Goal: Information Seeking & Learning: Check status

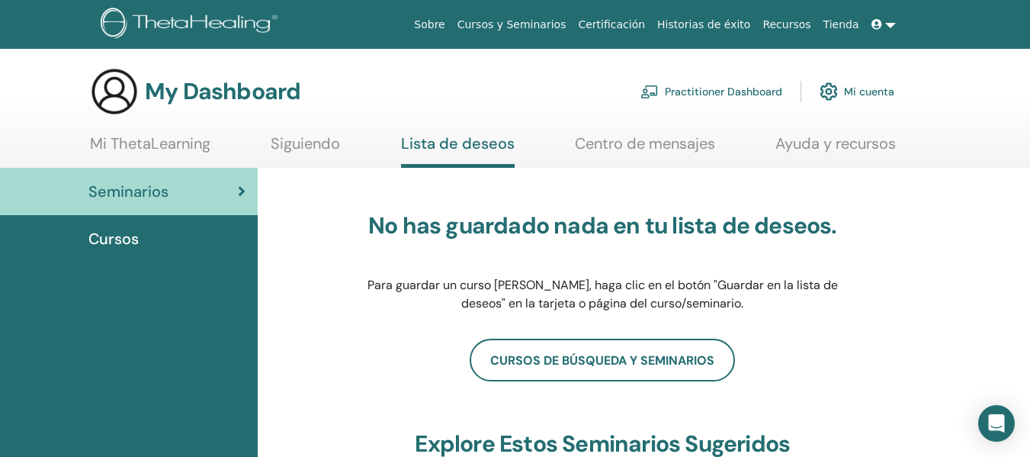
click at [879, 24] on icon at bounding box center [876, 24] width 11 height 11
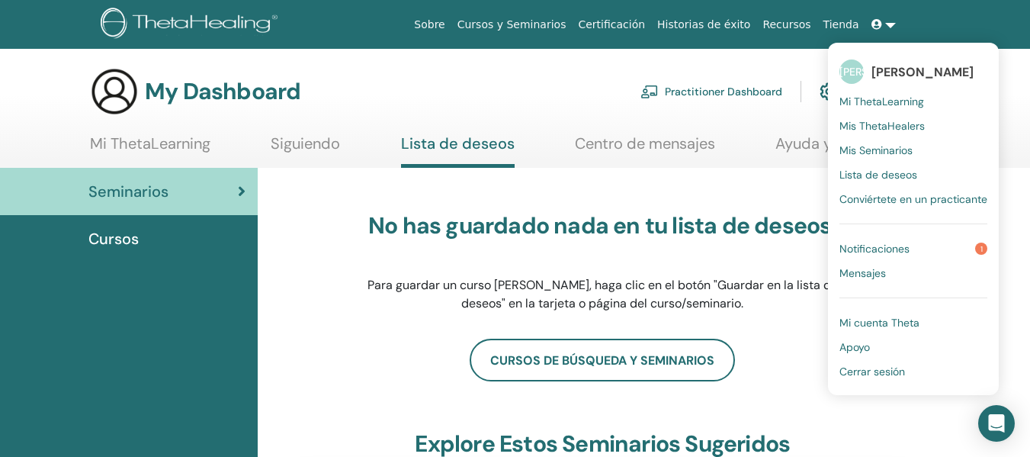
click at [880, 104] on span "Mi ThetaLearning" at bounding box center [881, 102] width 85 height 14
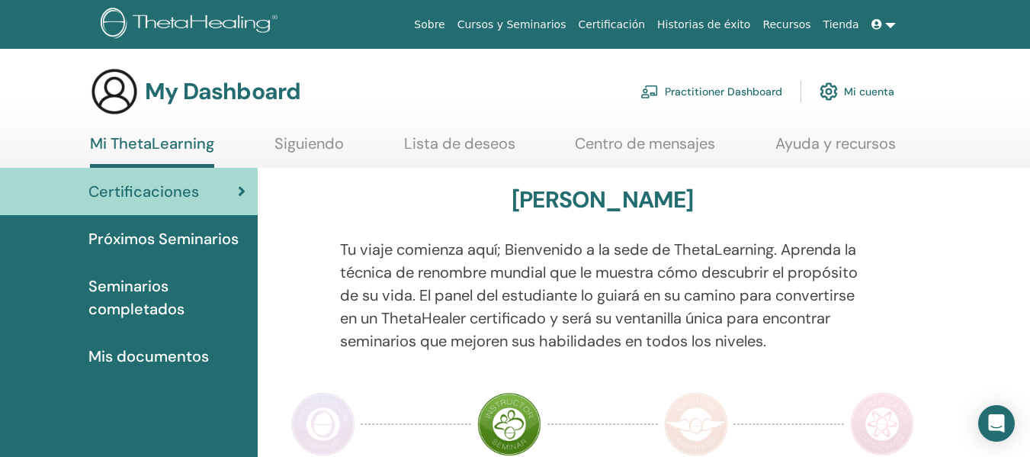
click at [166, 293] on span "Seminarios completados" at bounding box center [166, 297] width 157 height 46
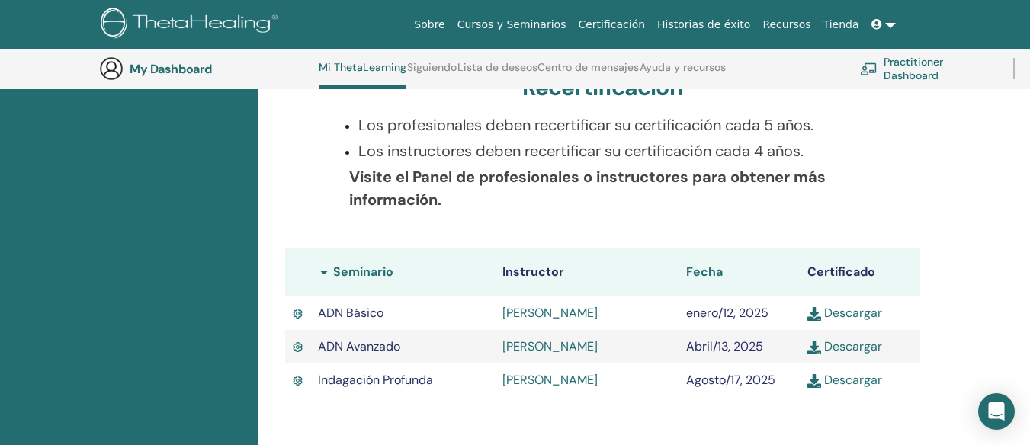
scroll to position [345, 0]
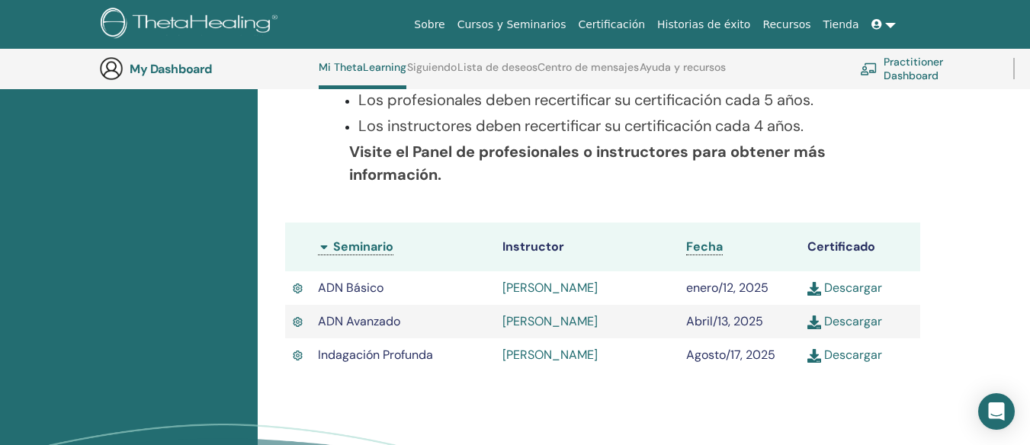
click at [813, 356] on img at bounding box center [814, 356] width 14 height 14
click at [814, 351] on img at bounding box center [814, 356] width 14 height 14
click at [634, 24] on link "Certificación" at bounding box center [611, 25] width 79 height 28
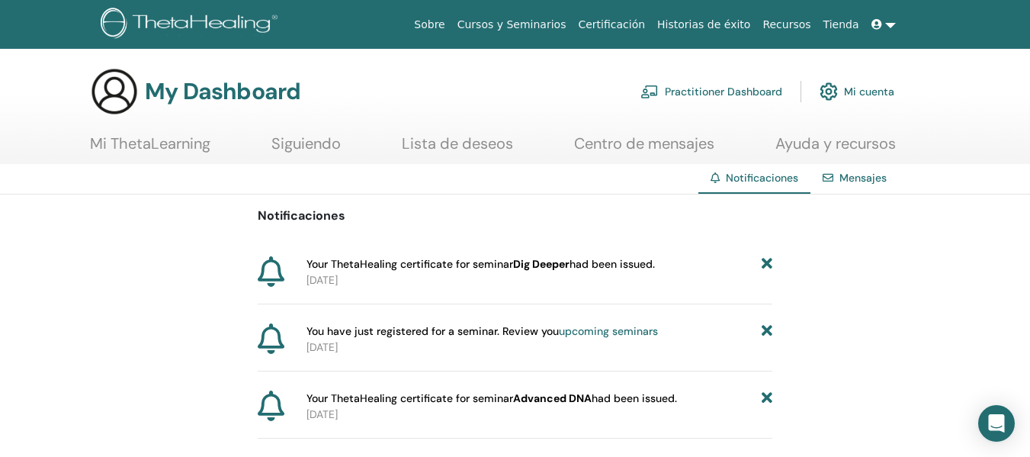
click at [148, 146] on link "Mi ThetaLearning" at bounding box center [150, 149] width 120 height 30
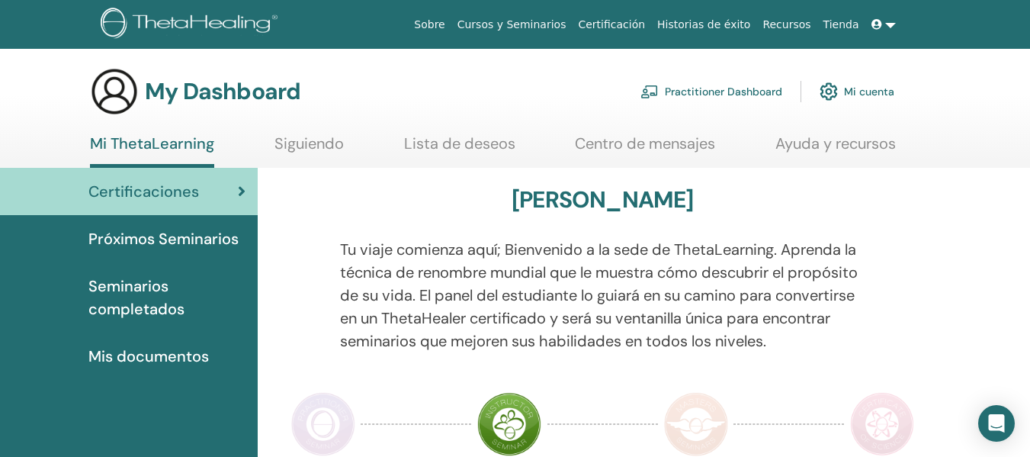
click at [133, 297] on span "Seminarios completados" at bounding box center [166, 297] width 157 height 46
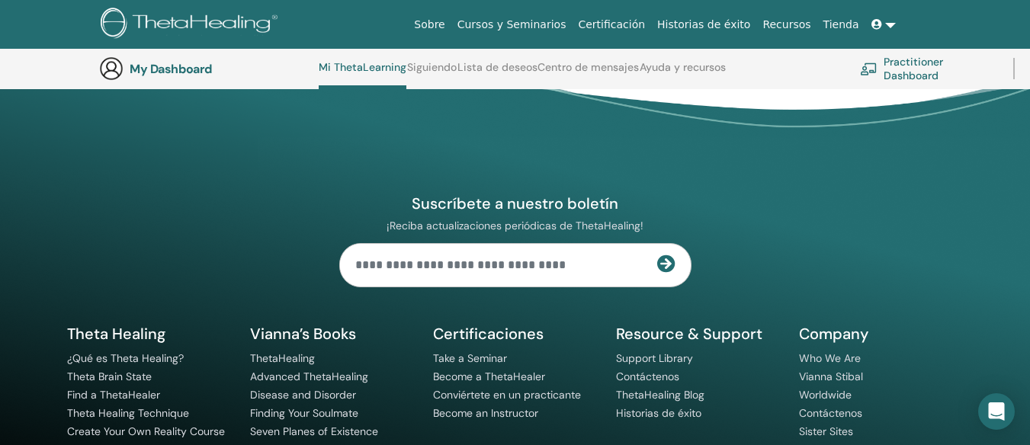
scroll to position [599, 0]
